Goal: Check status: Check status

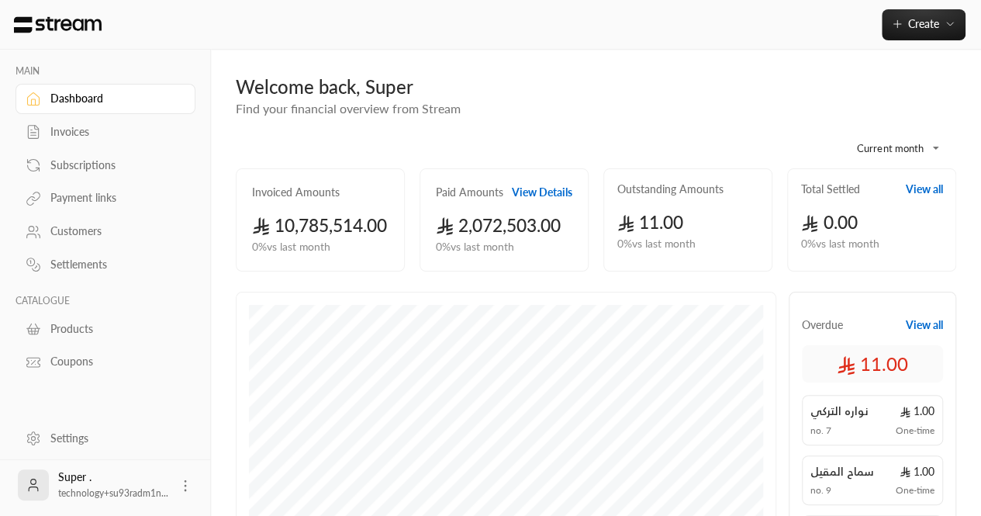
click at [65, 231] on div "Customers" at bounding box center [113, 231] width 126 height 16
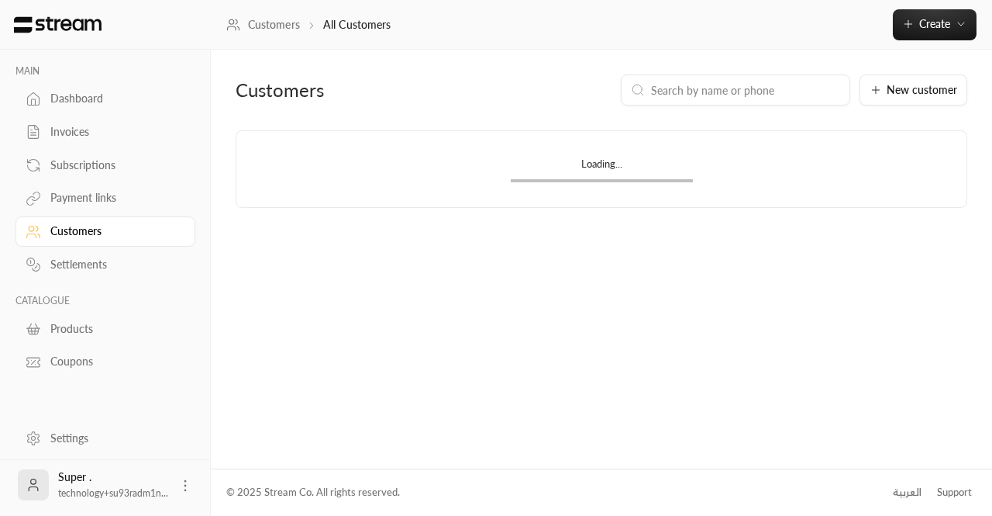
click at [688, 103] on div at bounding box center [735, 89] width 229 height 31
click at [691, 94] on input at bounding box center [745, 89] width 189 height 17
paste input "[PHONE_NUMBER]"
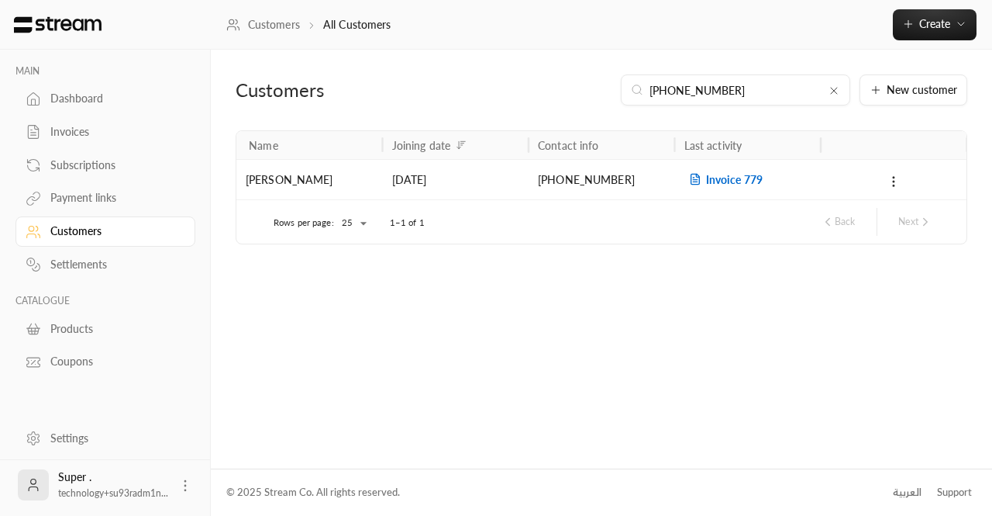
type input "[PHONE_NUMBER]"
click at [721, 175] on span "Invoice 779" at bounding box center [724, 179] width 78 height 13
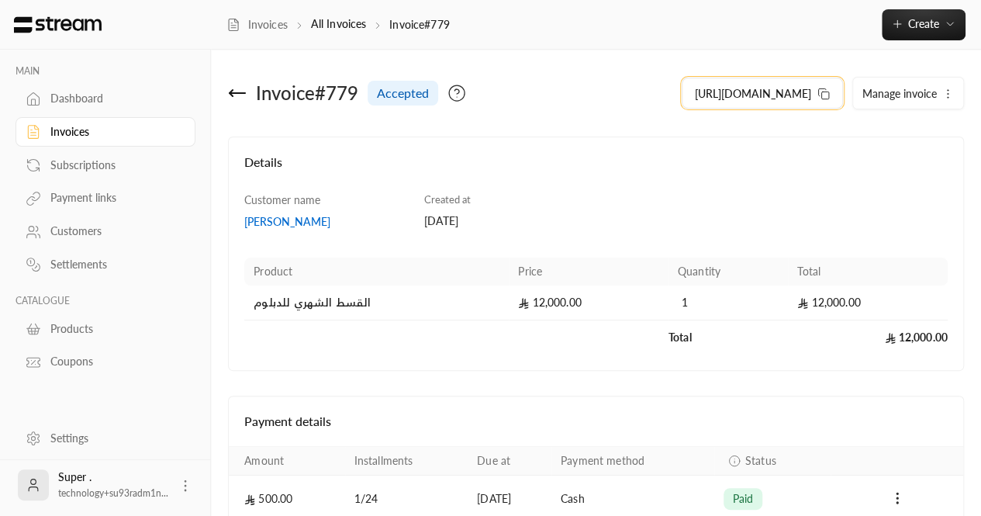
click at [820, 94] on icon at bounding box center [823, 94] width 12 height 12
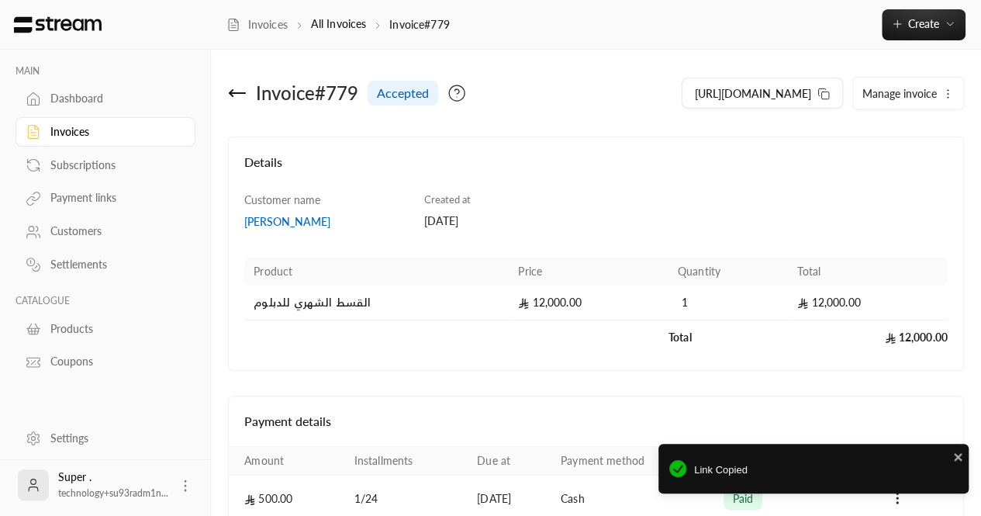
click at [98, 237] on div "Customers" at bounding box center [113, 231] width 126 height 16
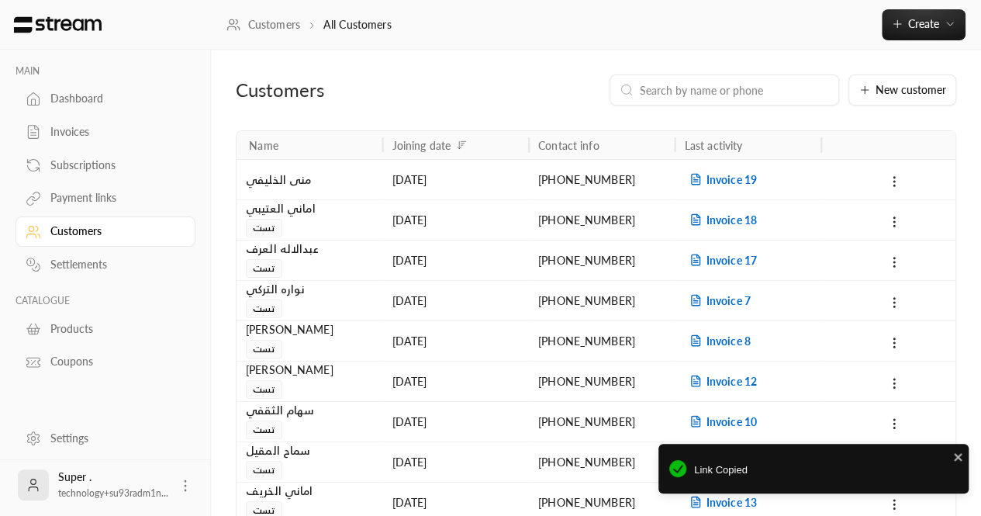
click at [716, 78] on div at bounding box center [723, 89] width 229 height 31
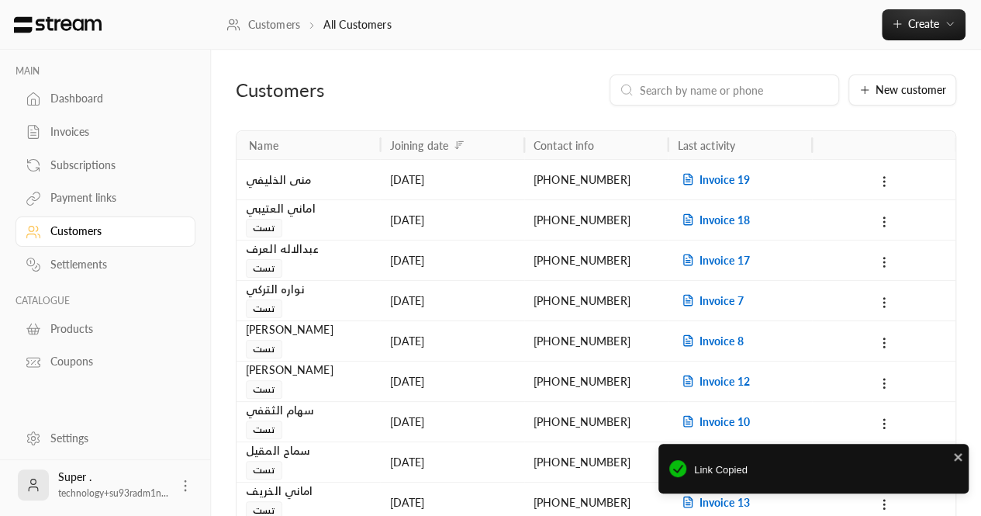
click at [703, 88] on input at bounding box center [734, 89] width 189 height 17
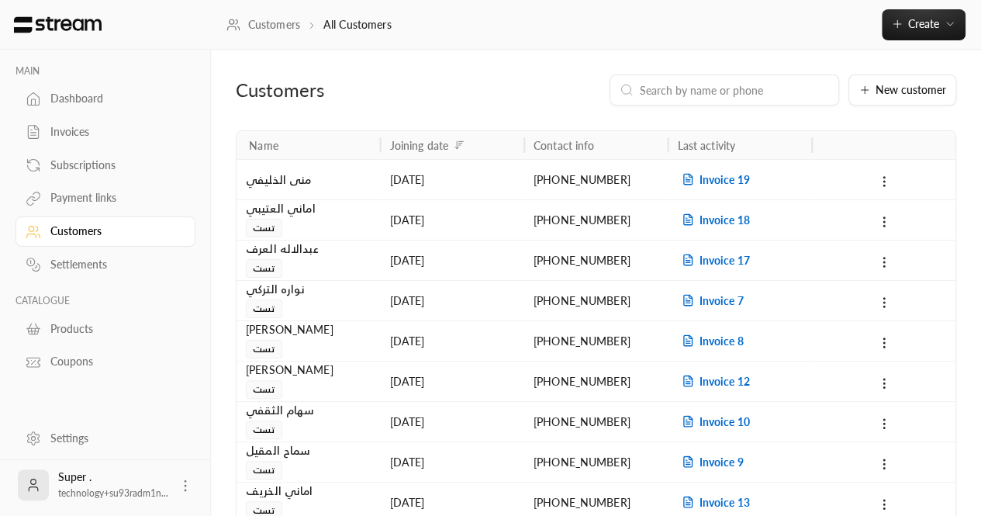
paste input "[PHONE_NUMBER]"
type input "[PHONE_NUMBER]"
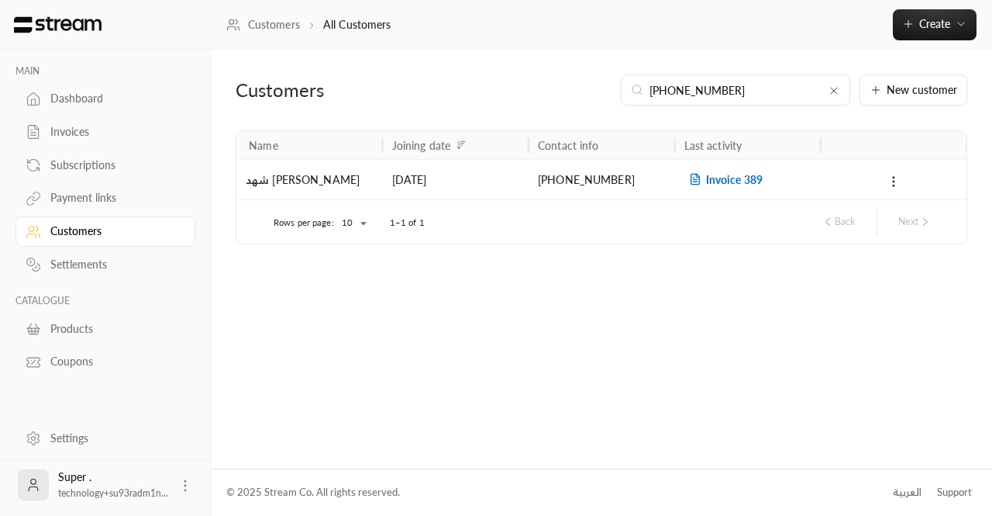
click at [714, 176] on span "Invoice 389" at bounding box center [724, 179] width 78 height 13
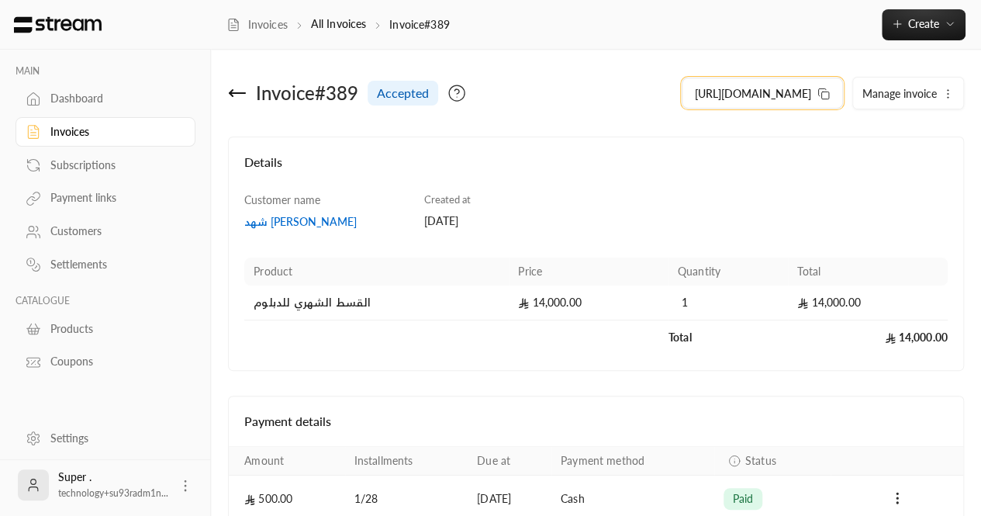
click at [819, 89] on icon at bounding box center [823, 94] width 12 height 12
click at [60, 244] on link "Customers" at bounding box center [106, 231] width 180 height 30
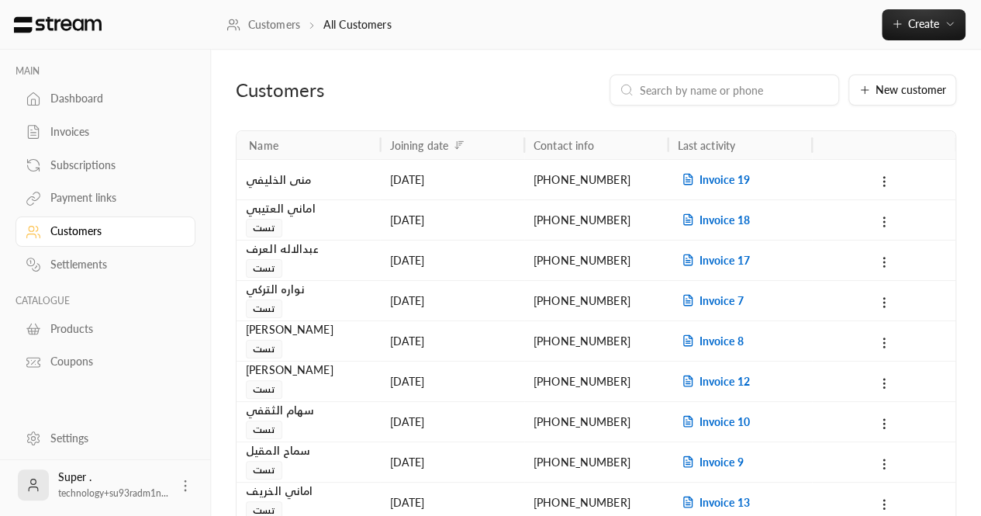
click at [705, 91] on input at bounding box center [734, 89] width 189 height 17
paste input "[PHONE_NUMBER]"
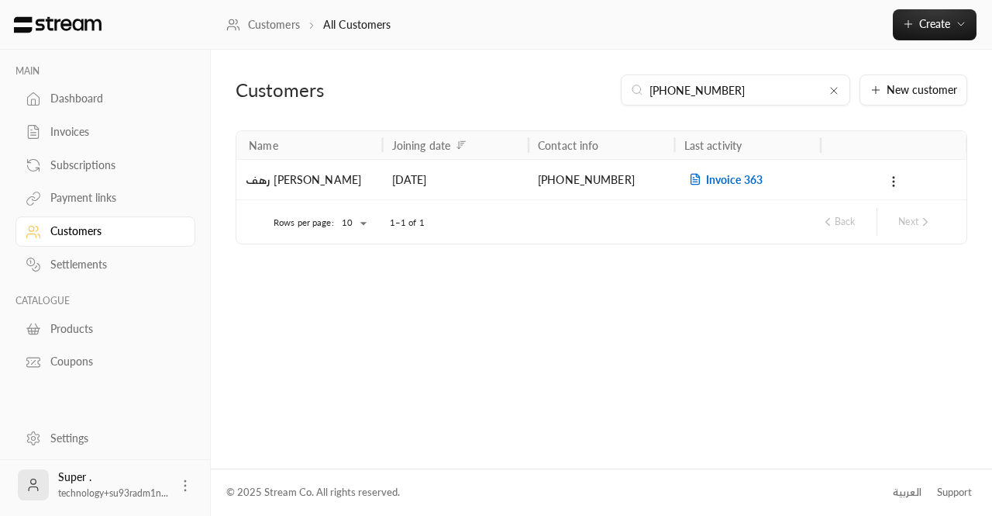
type input "[PHONE_NUMBER]"
click at [733, 180] on span "Invoice 363" at bounding box center [724, 179] width 78 height 13
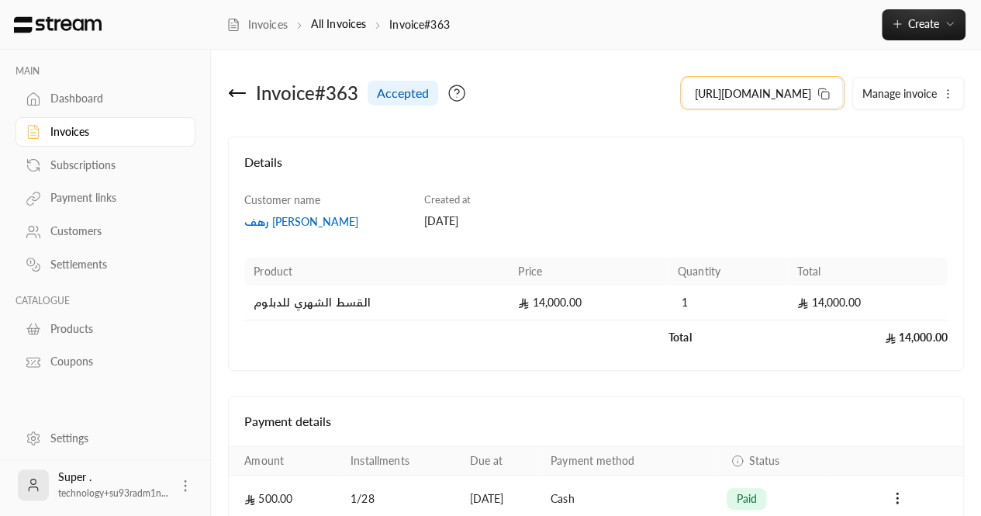
click at [826, 99] on icon at bounding box center [823, 94] width 12 height 12
click at [98, 242] on link "Customers" at bounding box center [106, 231] width 180 height 30
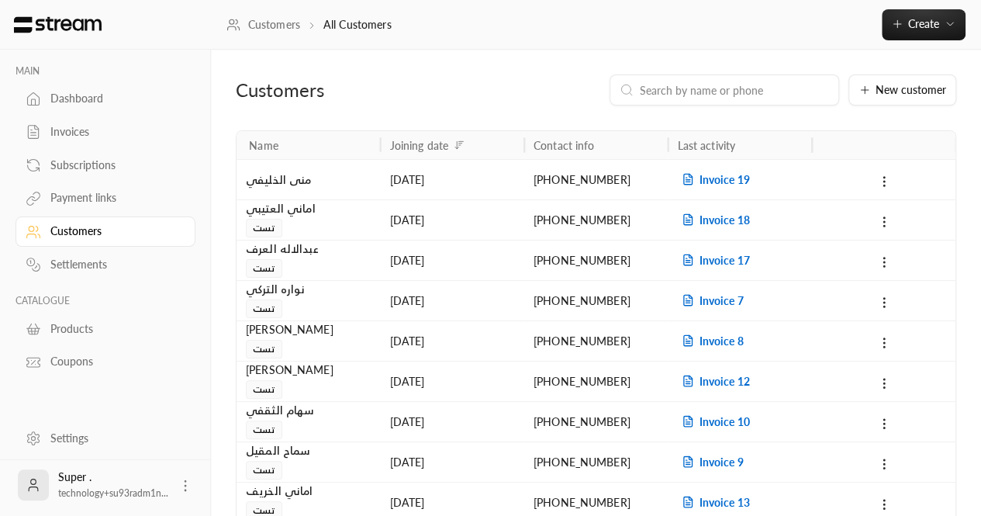
click at [717, 81] on input at bounding box center [734, 89] width 189 height 17
paste input "[PHONE_NUMBER]"
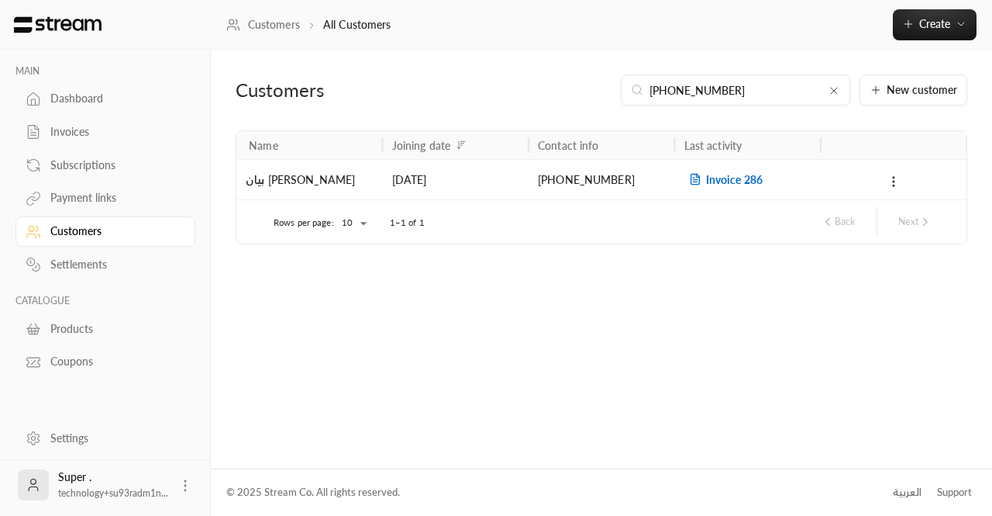
type input "[PHONE_NUMBER]"
click at [725, 179] on span "Invoice 286" at bounding box center [724, 179] width 78 height 13
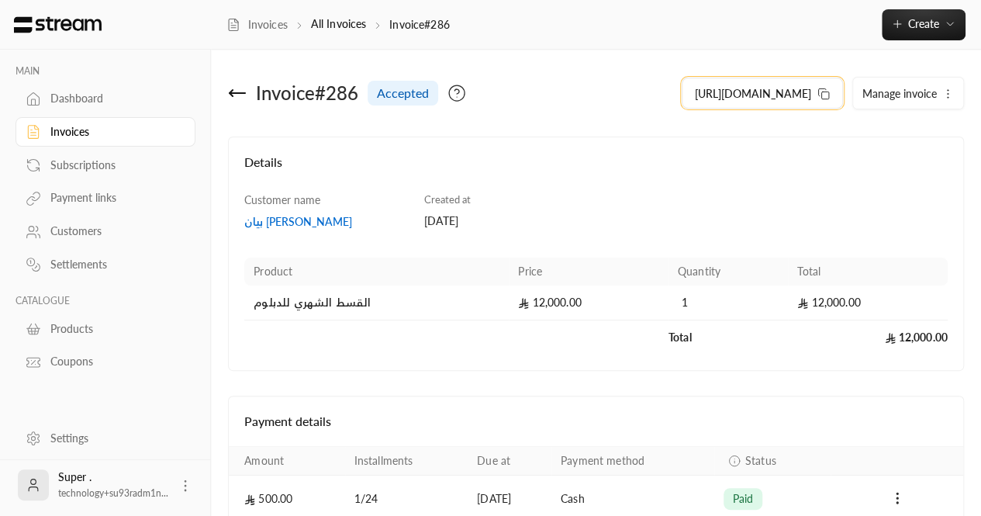
click at [825, 95] on icon at bounding box center [823, 94] width 12 height 12
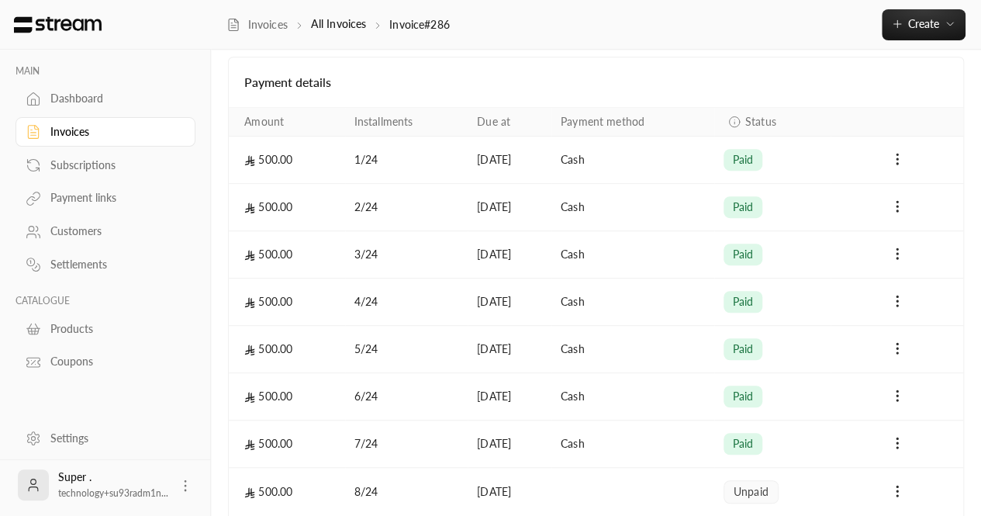
scroll to position [348, 0]
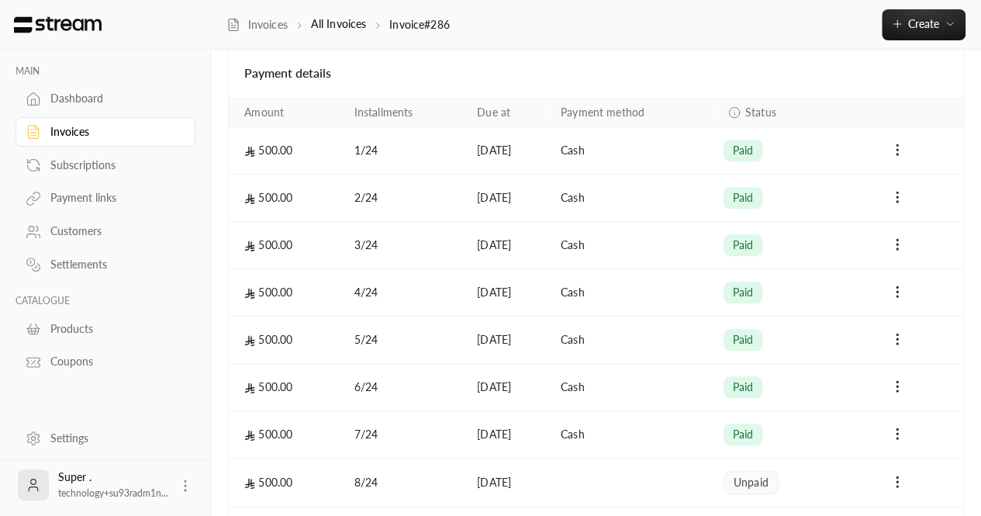
click at [649, 156] on td "Cash" at bounding box center [632, 150] width 163 height 47
click at [636, 181] on td "Cash" at bounding box center [632, 197] width 163 height 47
click at [627, 240] on td "Cash" at bounding box center [632, 245] width 163 height 47
click at [626, 281] on td "Cash" at bounding box center [632, 292] width 163 height 47
click at [627, 320] on td "Cash" at bounding box center [632, 339] width 163 height 47
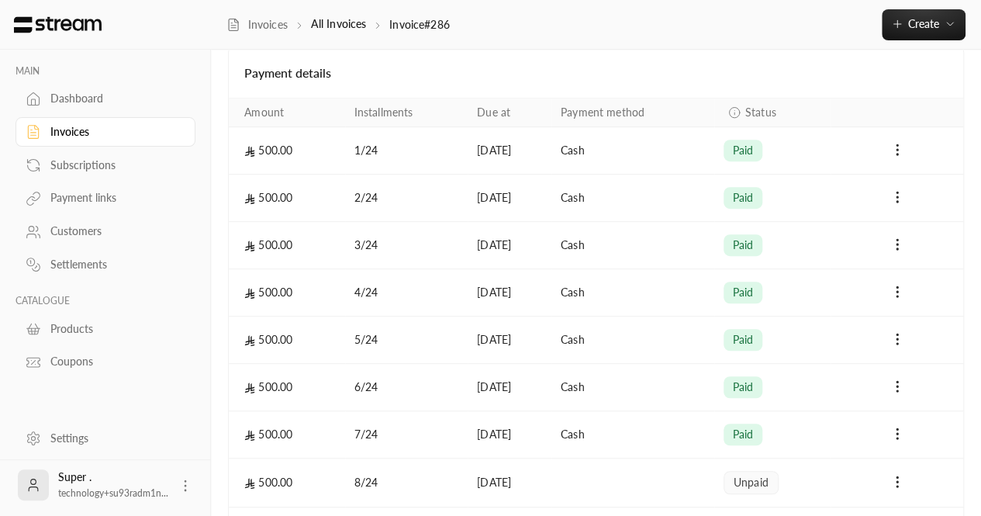
click at [628, 368] on td "Cash" at bounding box center [632, 387] width 163 height 47
click at [636, 411] on td "Cash" at bounding box center [632, 434] width 163 height 47
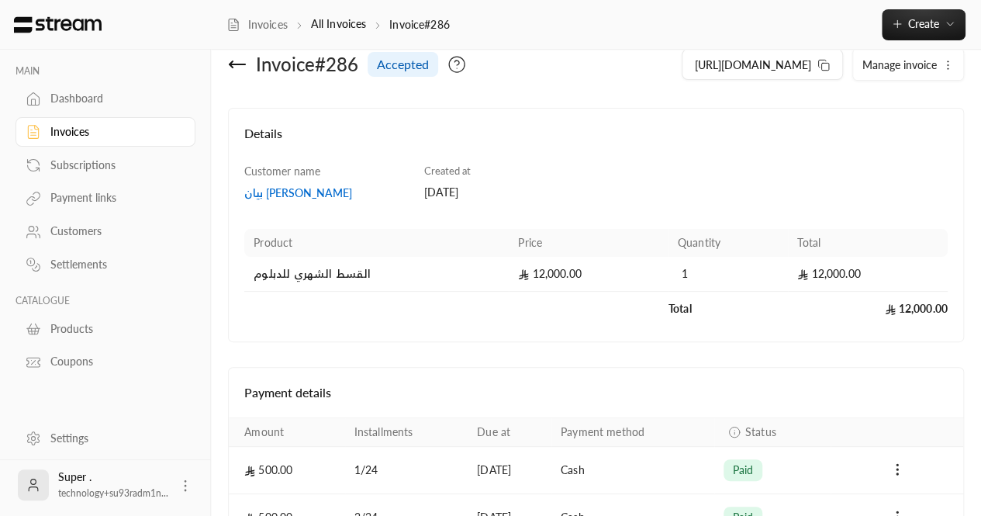
scroll to position [28, 0]
click at [244, 66] on icon at bounding box center [237, 65] width 19 height 19
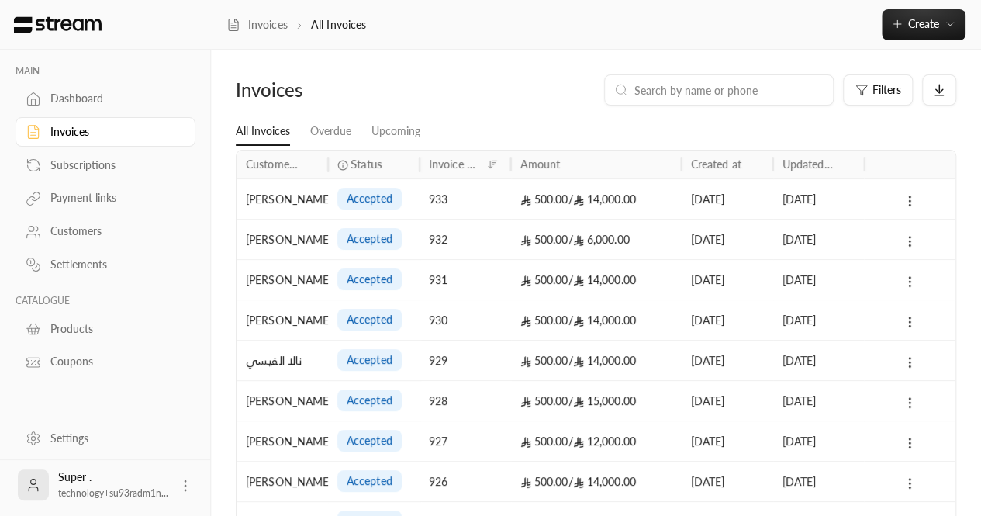
click at [84, 219] on link "Customers" at bounding box center [106, 231] width 180 height 30
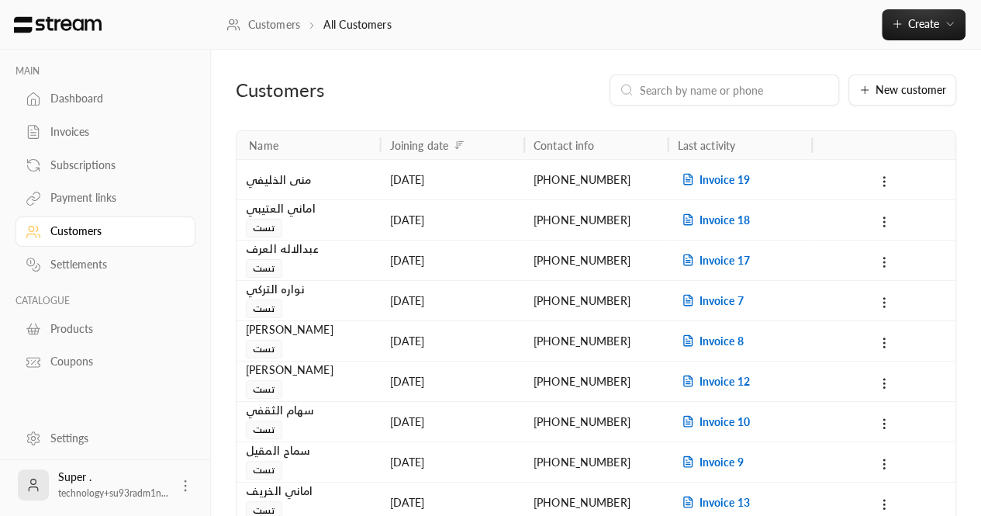
click at [703, 82] on input at bounding box center [734, 89] width 189 height 17
paste input "[PHONE_NUMBER]"
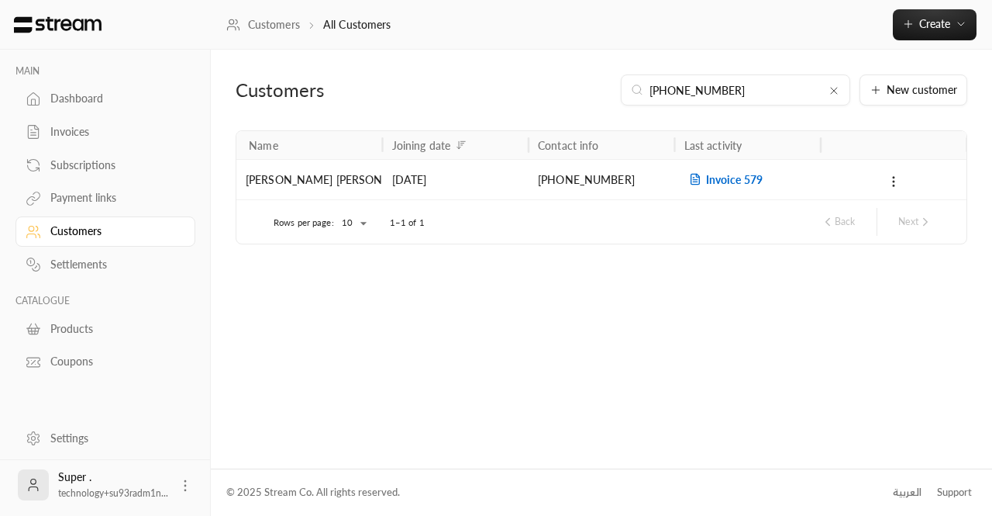
type input "[PHONE_NUMBER]"
click at [711, 180] on span "Invoice 579" at bounding box center [724, 179] width 78 height 13
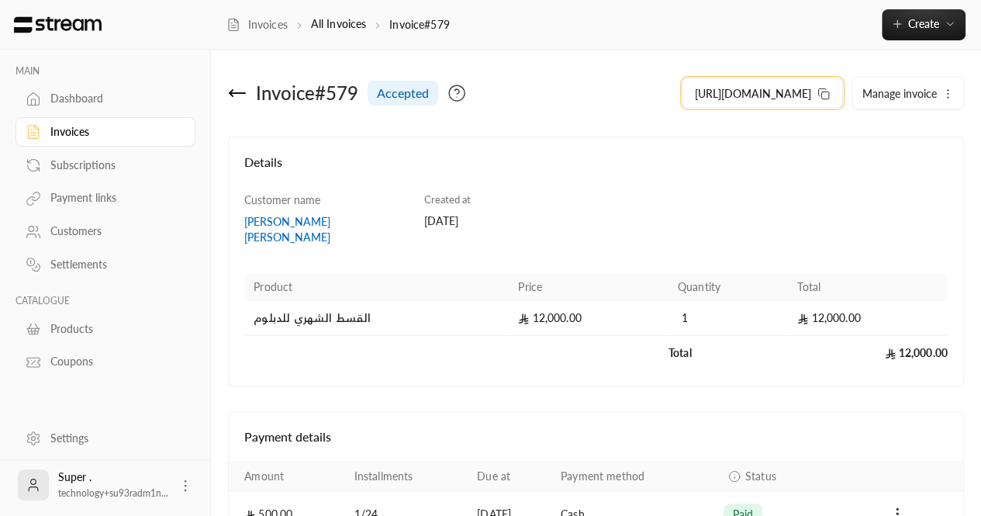
click at [818, 98] on icon at bounding box center [823, 94] width 12 height 12
click at [237, 93] on icon at bounding box center [237, 93] width 16 height 0
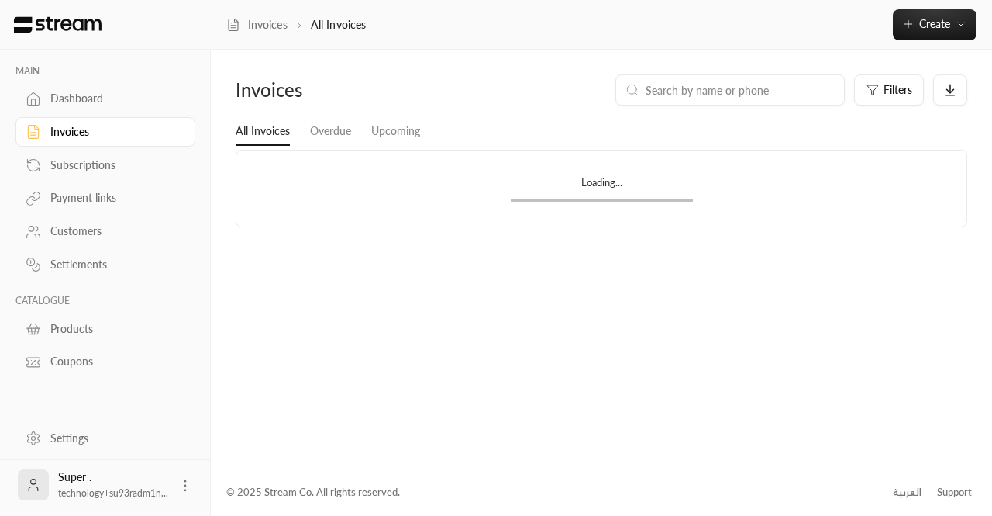
click at [671, 104] on div at bounding box center [730, 89] width 229 height 31
click at [704, 103] on div at bounding box center [730, 89] width 229 height 31
click at [698, 99] on div at bounding box center [730, 89] width 229 height 31
click at [696, 98] on input at bounding box center [740, 89] width 189 height 17
paste input "[PHONE_NUMBER]"
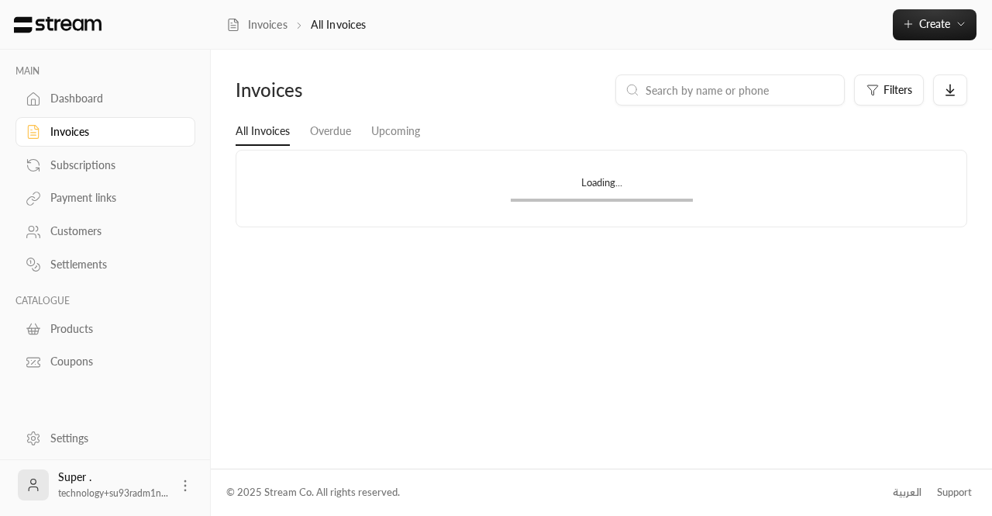
type input "[PHONE_NUMBER]"
